Goal: Transaction & Acquisition: Purchase product/service

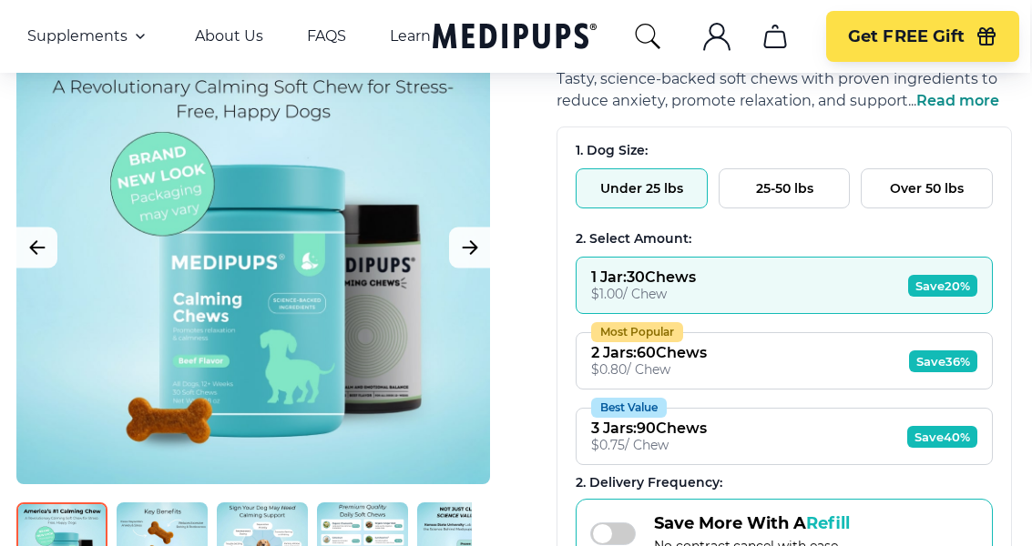
click at [793, 186] on button "25-50 lbs" at bounding box center [785, 188] width 132 height 40
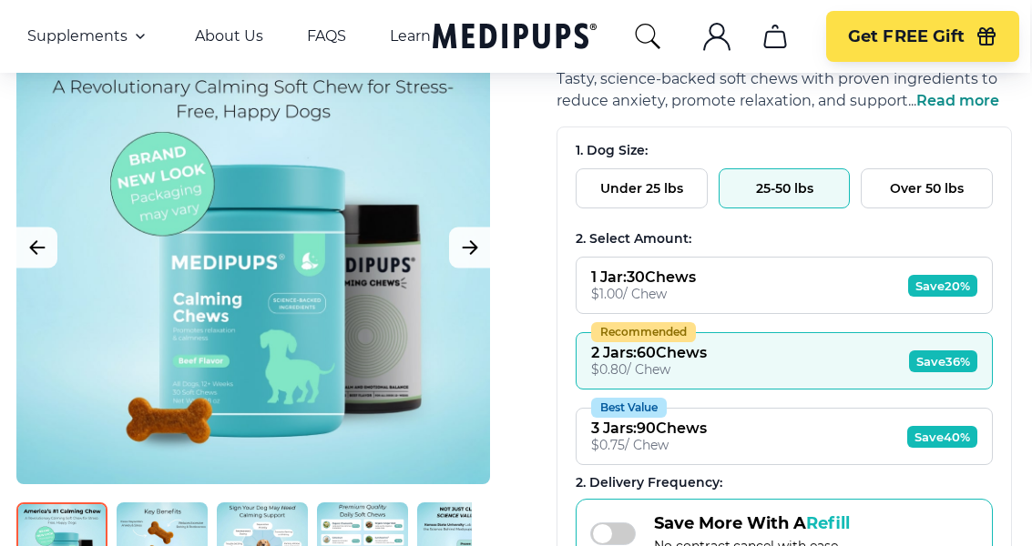
click at [952, 363] on span "Save 36%" at bounding box center [943, 362] width 68 height 22
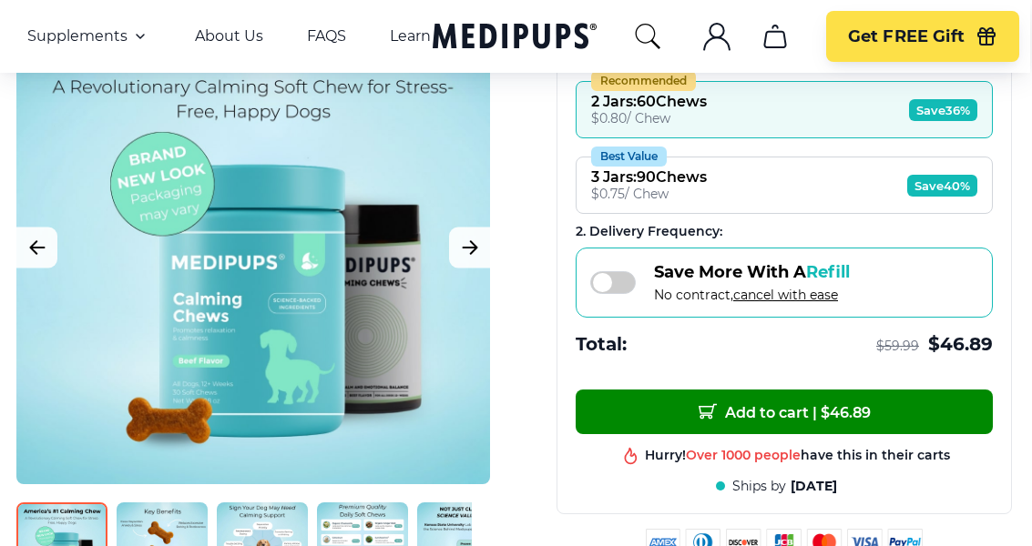
scroll to position [504, 2]
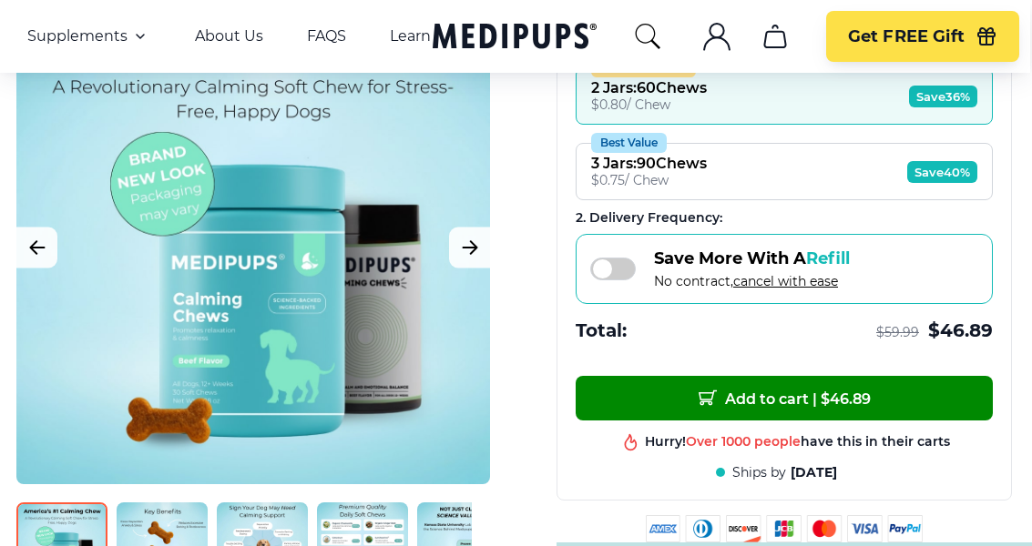
click at [865, 395] on button "Add to cart | $ 46.89" at bounding box center [784, 398] width 417 height 45
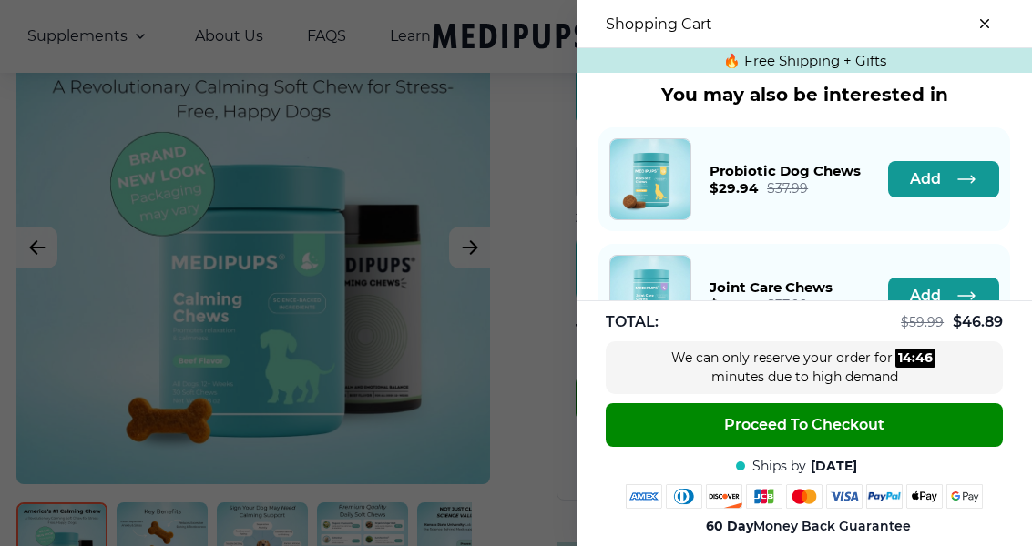
scroll to position [488, 0]
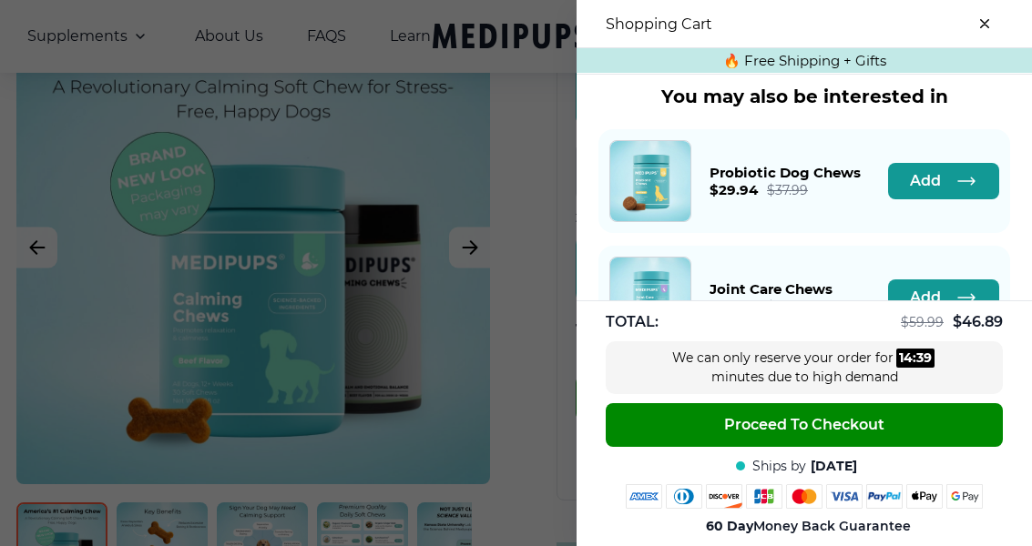
click at [890, 447] on button "Proceed To Checkout" at bounding box center [804, 425] width 397 height 44
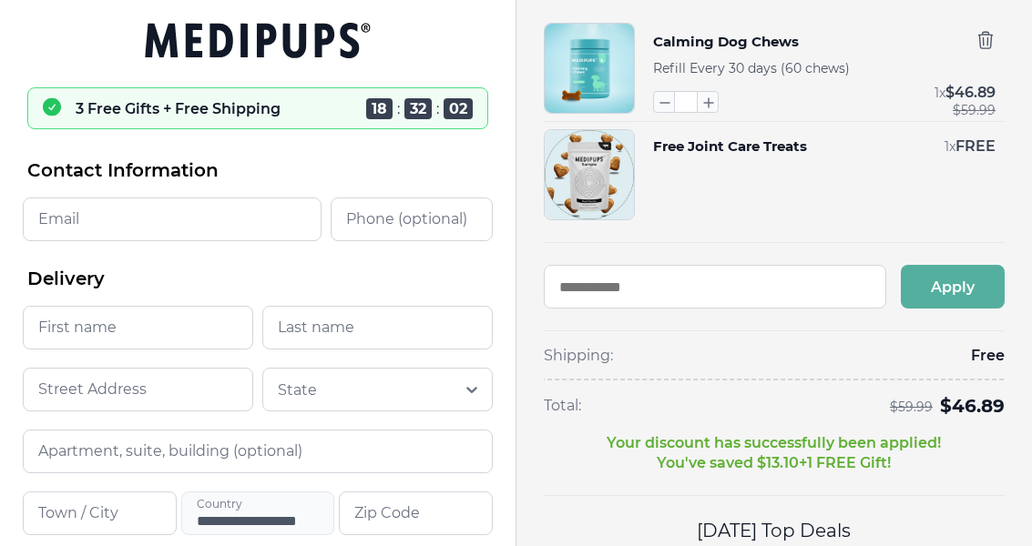
click at [68, 223] on input "Email" at bounding box center [172, 220] width 299 height 44
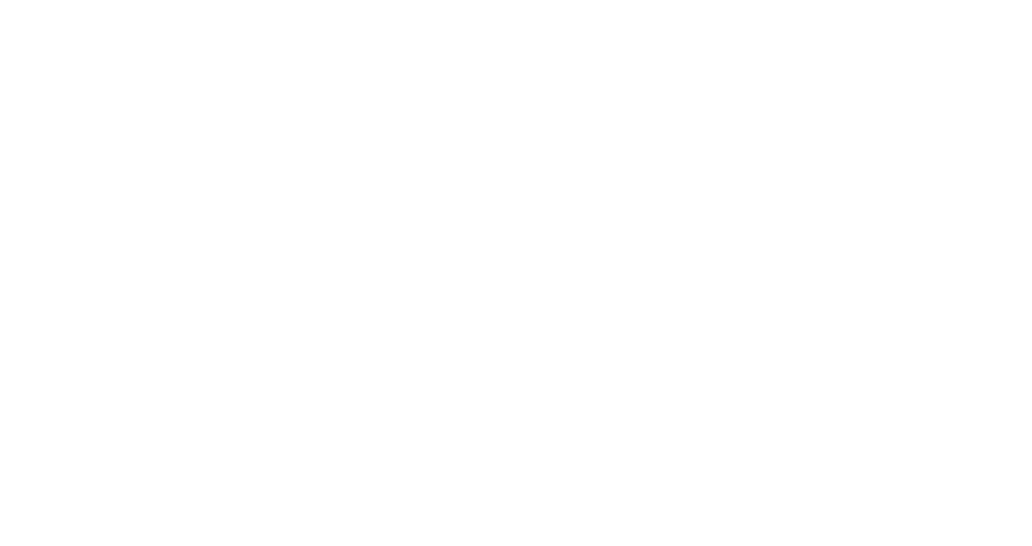
click at [511, 200] on div at bounding box center [516, 273] width 1032 height 546
click at [698, 237] on div at bounding box center [516, 273] width 1032 height 546
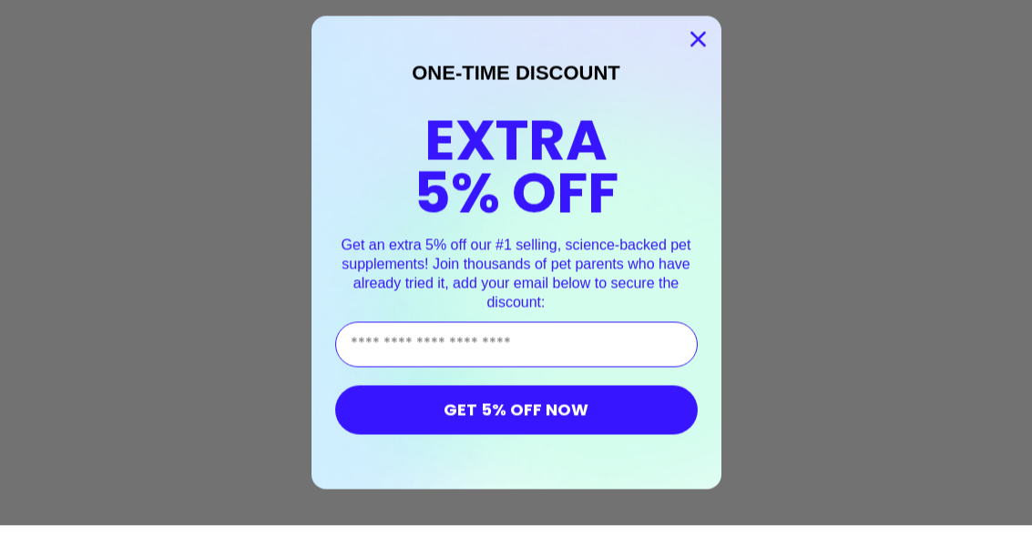
click at [383, 342] on input "Enter Your Email Address" at bounding box center [516, 365] width 362 height 46
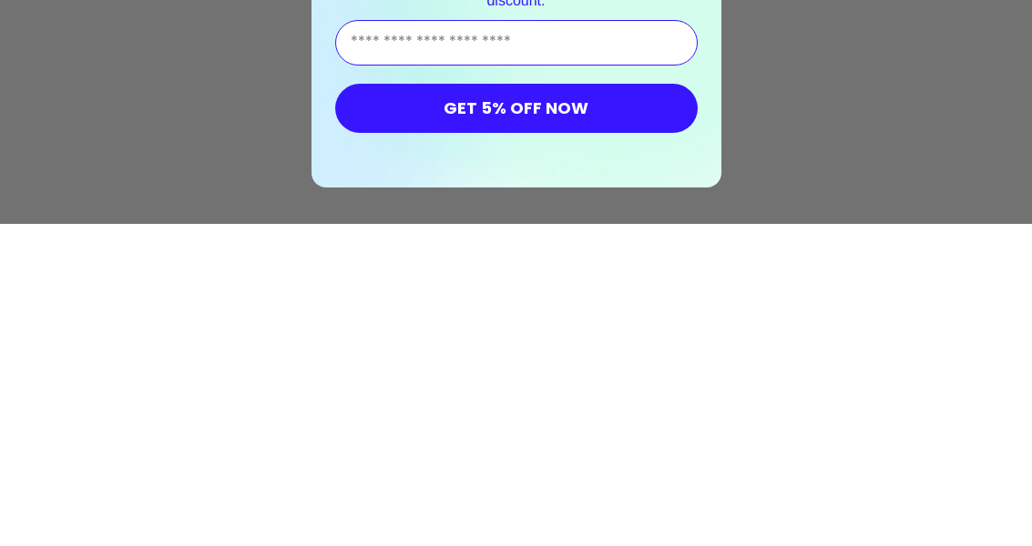
type input "**********"
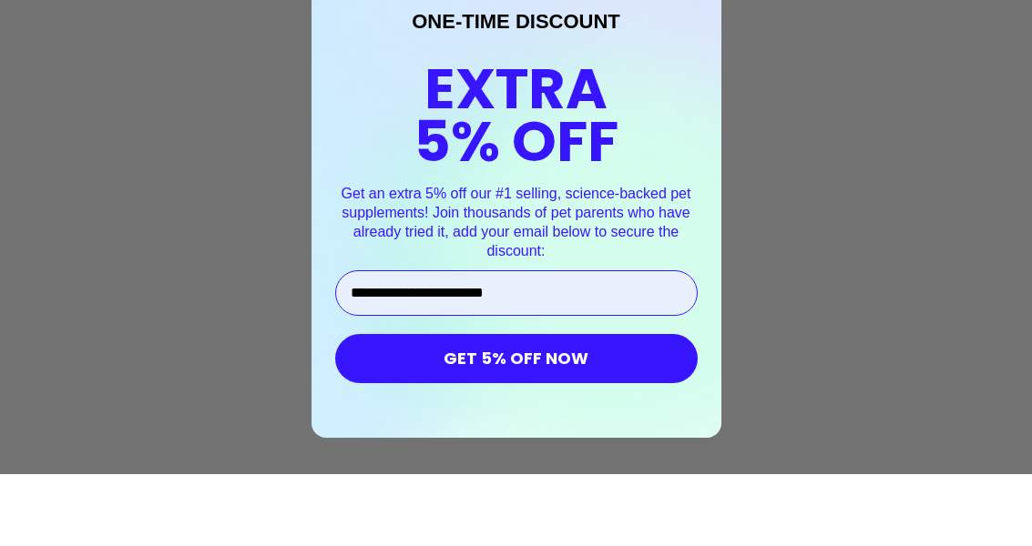
click at [605, 406] on button "GET 5% OFF NOW" at bounding box center [516, 430] width 362 height 49
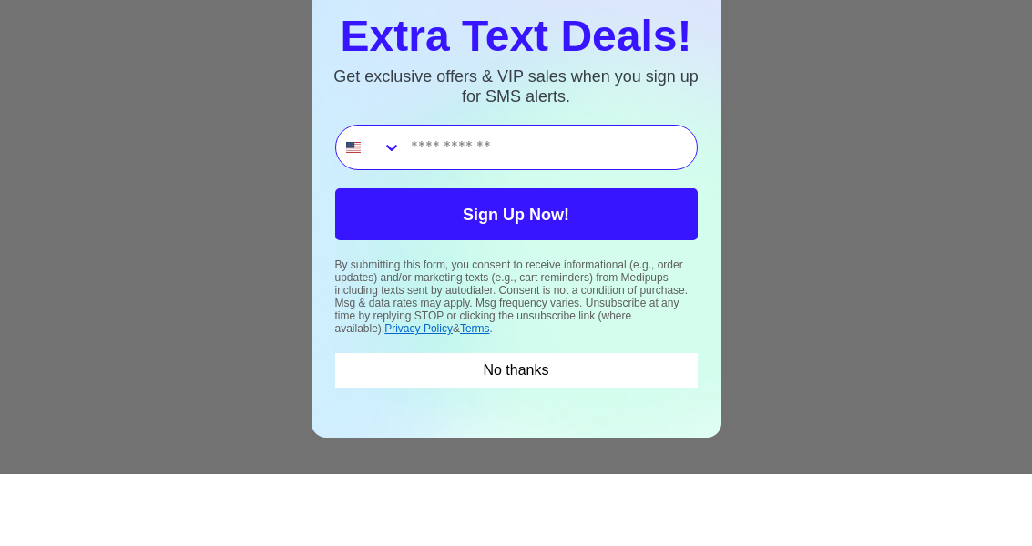
click at [421, 198] on input "Phone Number" at bounding box center [549, 220] width 295 height 44
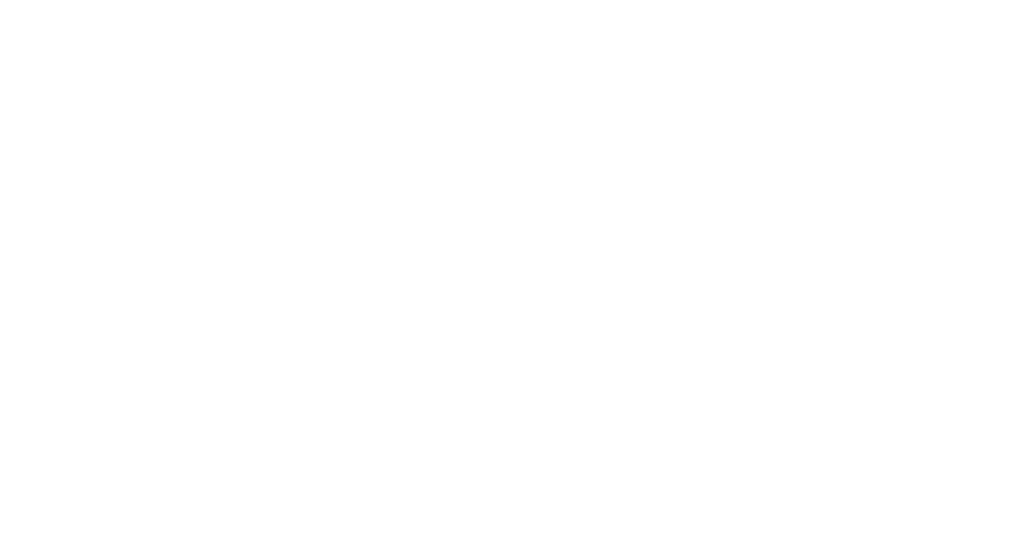
type input "**********"
click at [902, 46] on div "**********" at bounding box center [516, 273] width 1032 height 546
click at [794, 219] on div at bounding box center [516, 273] width 1032 height 546
click at [836, 281] on div at bounding box center [516, 273] width 1032 height 546
click at [896, 225] on div at bounding box center [516, 273] width 1032 height 546
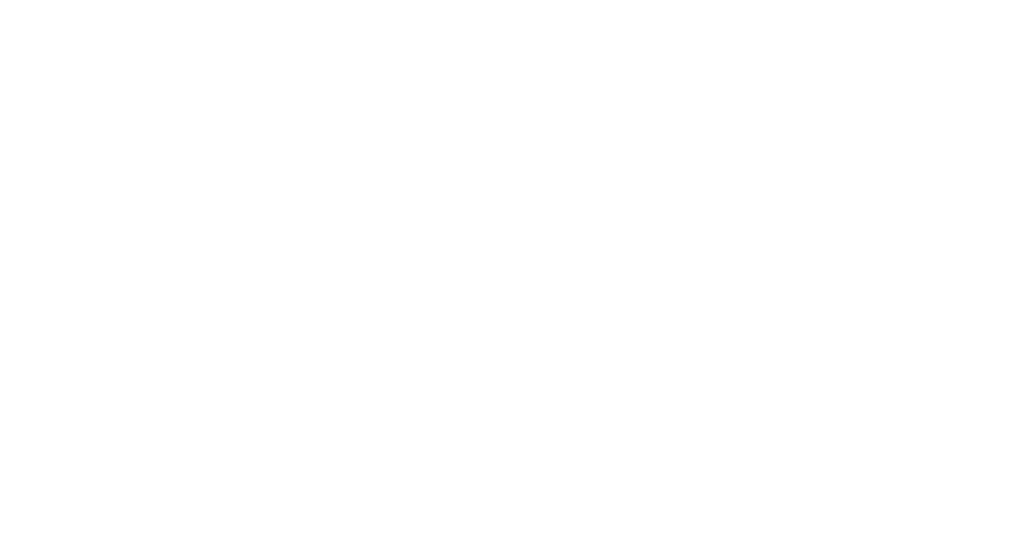
click at [914, 208] on div at bounding box center [516, 273] width 1032 height 546
